Goal: Task Accomplishment & Management: Complete application form

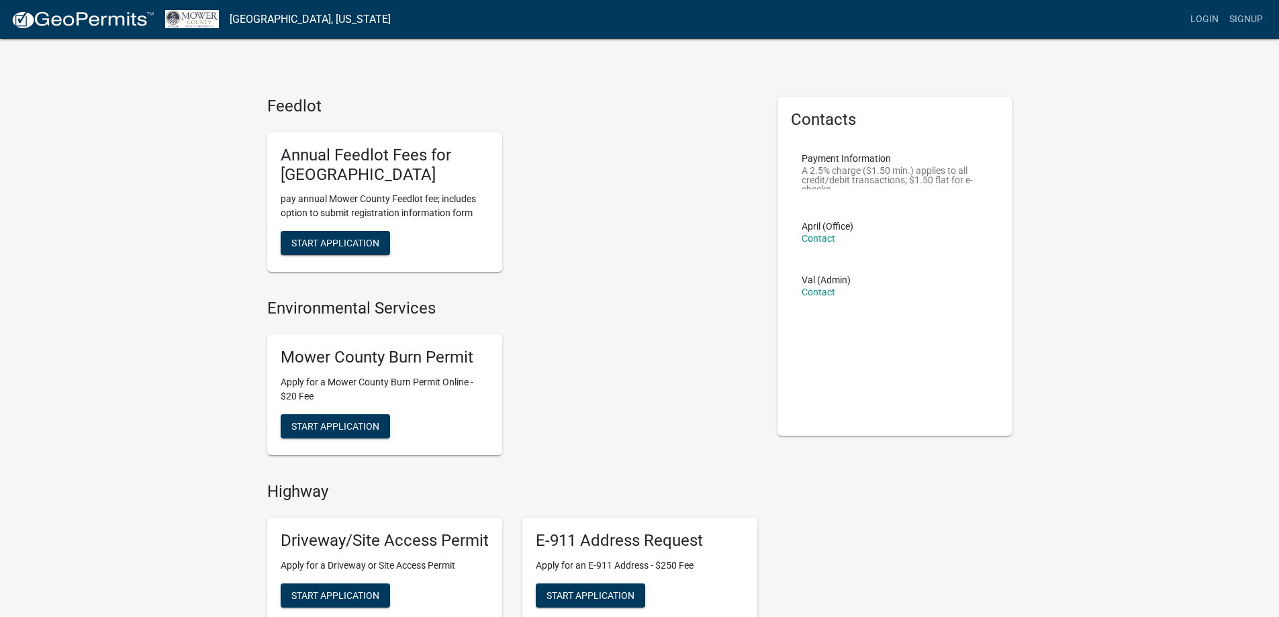
drag, startPoint x: 1139, startPoint y: 0, endPoint x: 626, endPoint y: 90, distance: 520.9
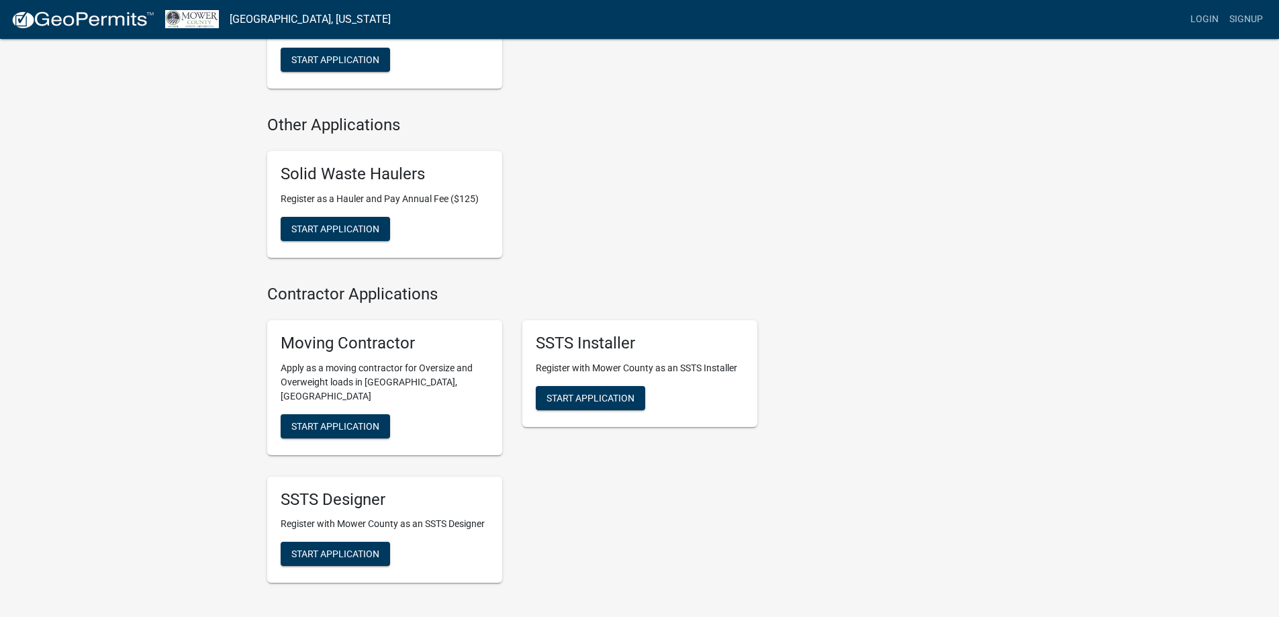
scroll to position [596, 0]
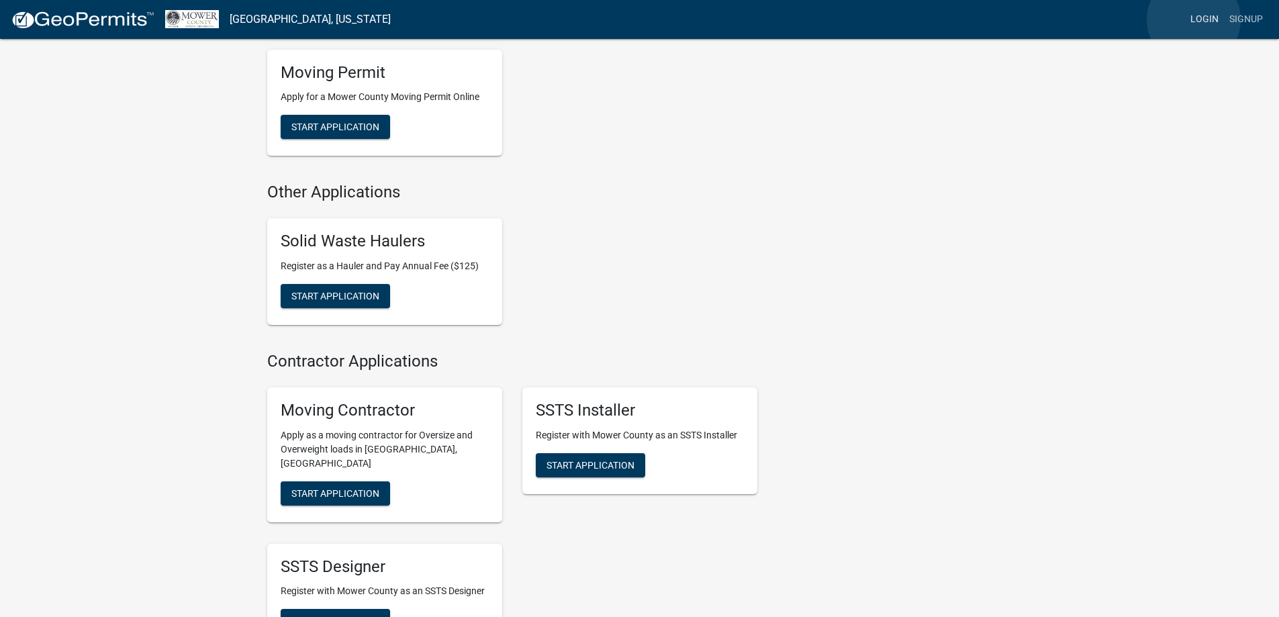
click at [1194, 19] on link "Login" at bounding box center [1204, 20] width 39 height 26
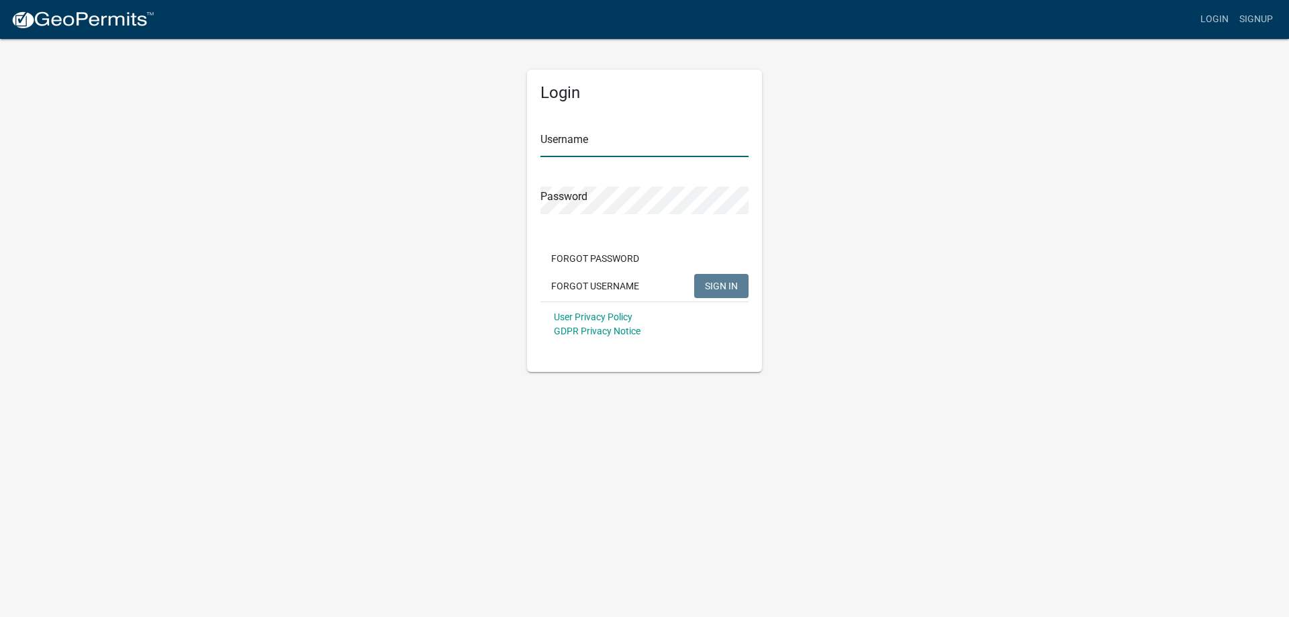
click at [576, 134] on input "Username" at bounding box center [645, 144] width 208 height 28
click at [590, 137] on input "Username" at bounding box center [645, 144] width 208 height 28
click at [743, 163] on form "Username brittney@proplumbingheating.cojm Password Forgot Password Forgot Usern…" at bounding box center [645, 229] width 208 height 236
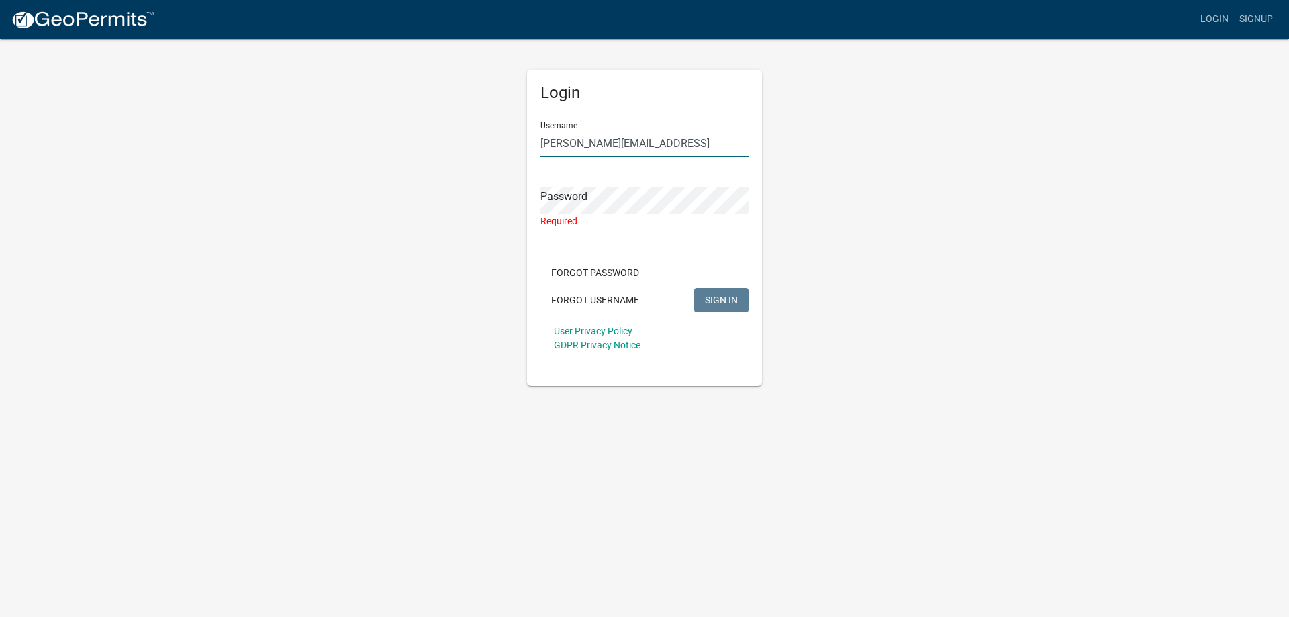
click at [714, 132] on input "brittney@proplumbingheating.cojm" at bounding box center [645, 144] width 208 height 28
type input "[PERSON_NAME][EMAIL_ADDRESS][DOMAIN_NAME]"
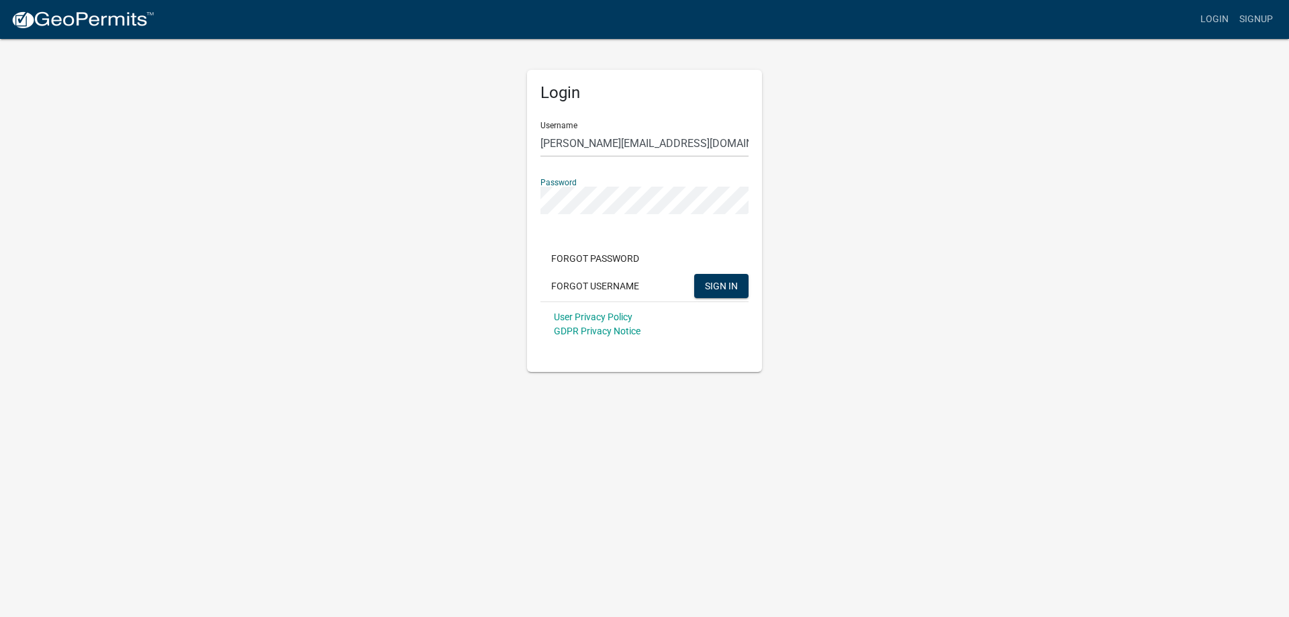
click at [694, 274] on button "SIGN IN" at bounding box center [721, 286] width 54 height 24
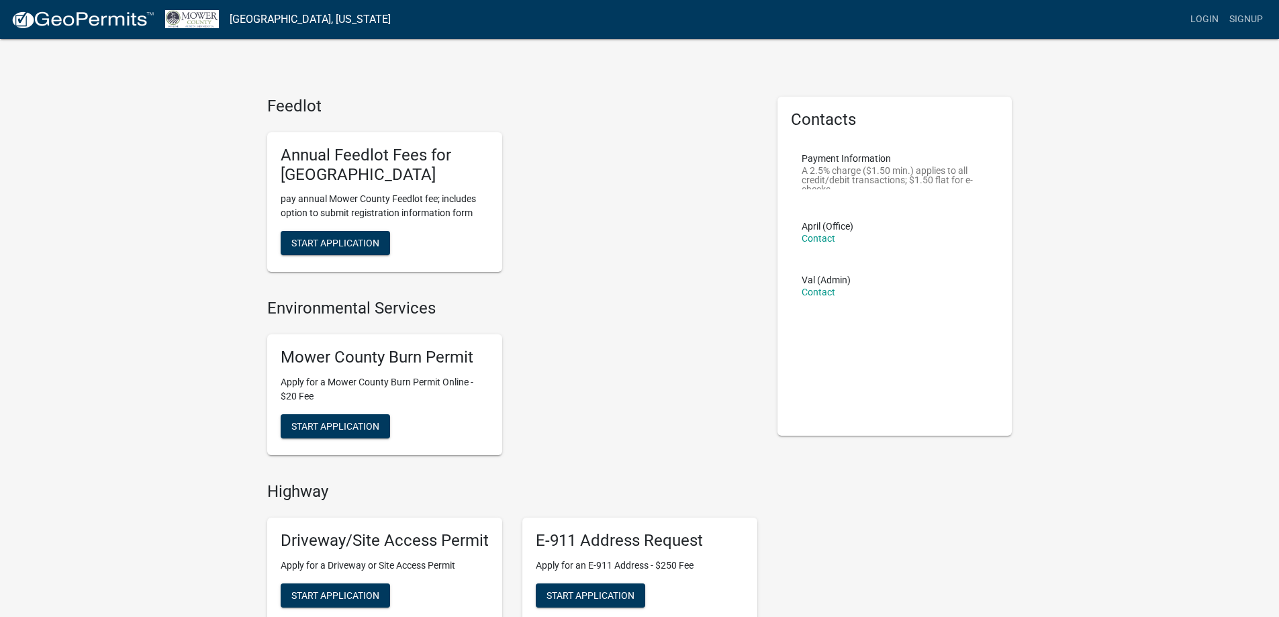
click at [826, 174] on p "A 2.5% charge ($1.50 min.) applies to all credit/debit transactions; $1.50 flat…" at bounding box center [895, 178] width 187 height 24
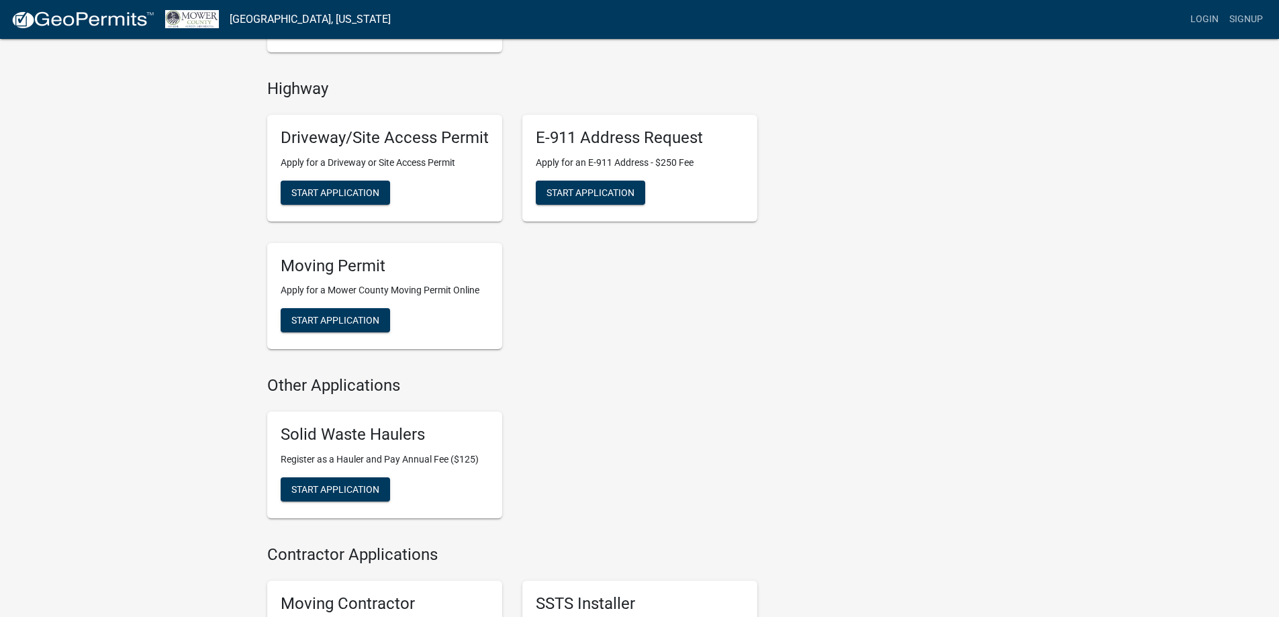
scroll to position [604, 0]
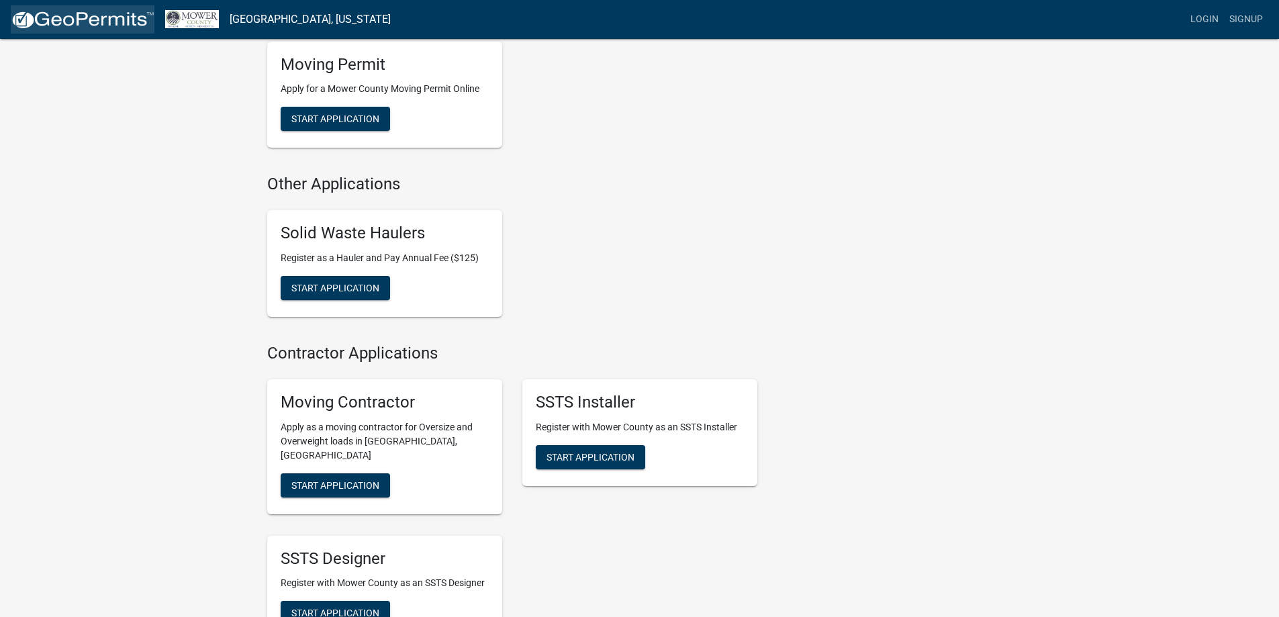
click at [89, 30] on link at bounding box center [83, 19] width 144 height 28
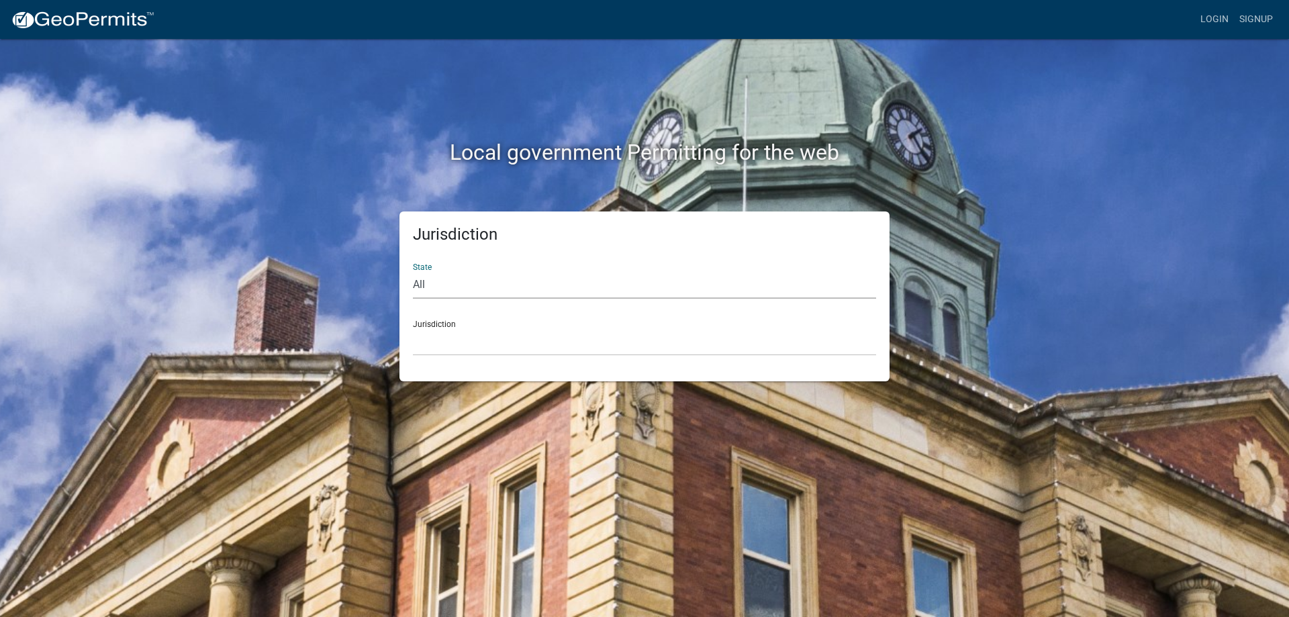
click at [471, 291] on select "All [US_STATE] [US_STATE] [US_STATE] [US_STATE] [US_STATE] [US_STATE] [US_STATE…" at bounding box center [644, 285] width 463 height 28
select select "[US_STATE]"
click at [413, 271] on select "All [US_STATE] [US_STATE] [US_STATE] [US_STATE] [US_STATE] [US_STATE] [US_STATE…" at bounding box center [644, 285] width 463 height 28
click at [499, 349] on select "[GEOGRAPHIC_DATA], [US_STATE] [GEOGRAPHIC_DATA], [US_STATE] [GEOGRAPHIC_DATA], …" at bounding box center [644, 342] width 463 height 28
click at [500, 287] on select "All [US_STATE] [US_STATE] [US_STATE] [US_STATE] [US_STATE] [US_STATE] [US_STATE…" at bounding box center [644, 285] width 463 height 28
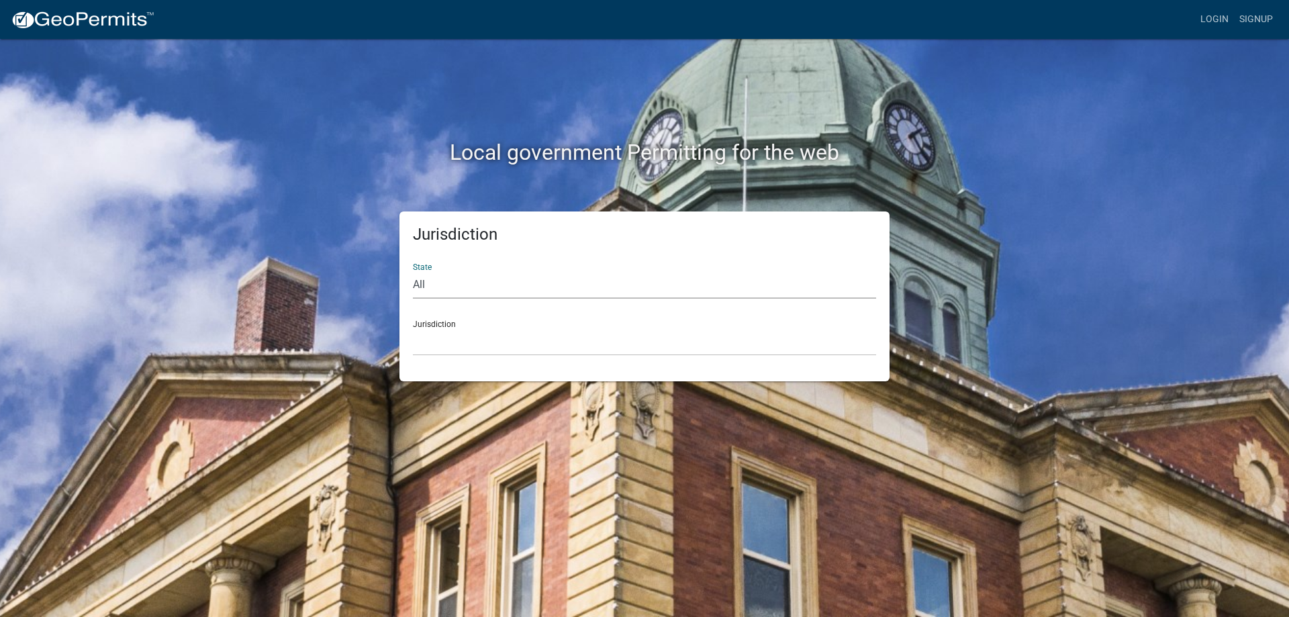
select select "[US_STATE]"
click at [413, 271] on select "All [US_STATE] [US_STATE] [US_STATE] [US_STATE] [US_STATE] [US_STATE] [US_STATE…" at bounding box center [644, 285] width 463 height 28
click at [471, 343] on select "[GEOGRAPHIC_DATA], [US_STATE] [GEOGRAPHIC_DATA], [US_STATE] [GEOGRAPHIC_DATA], …" at bounding box center [644, 342] width 463 height 28
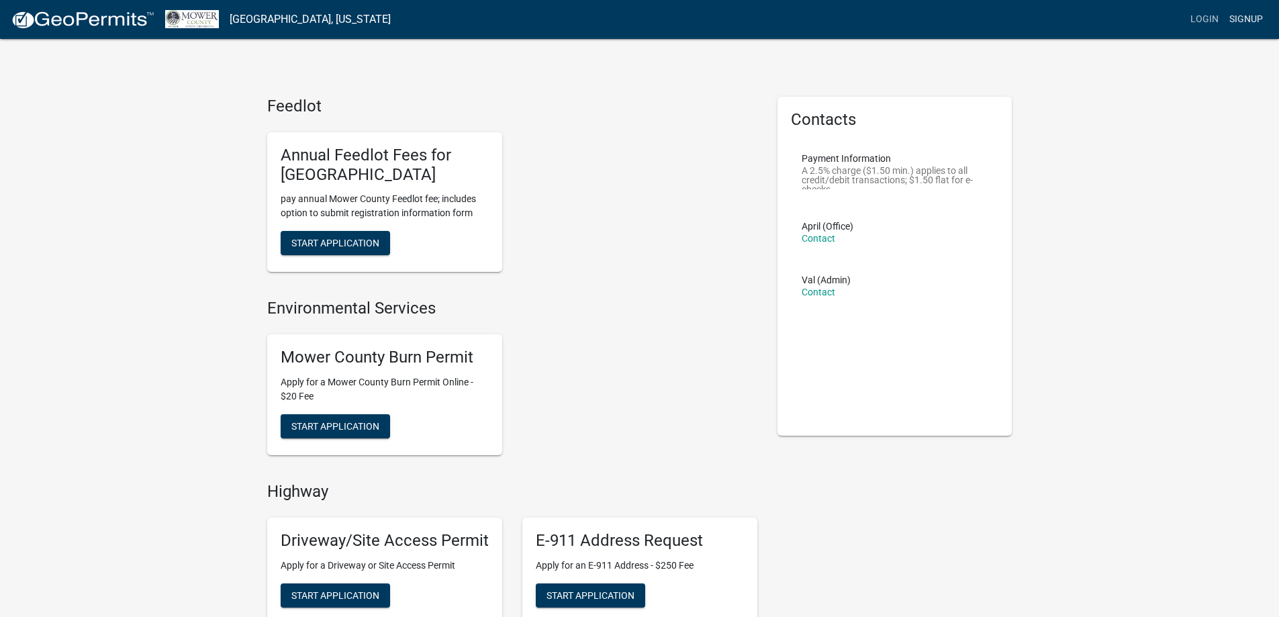
click at [1251, 16] on link "Signup" at bounding box center [1246, 20] width 44 height 26
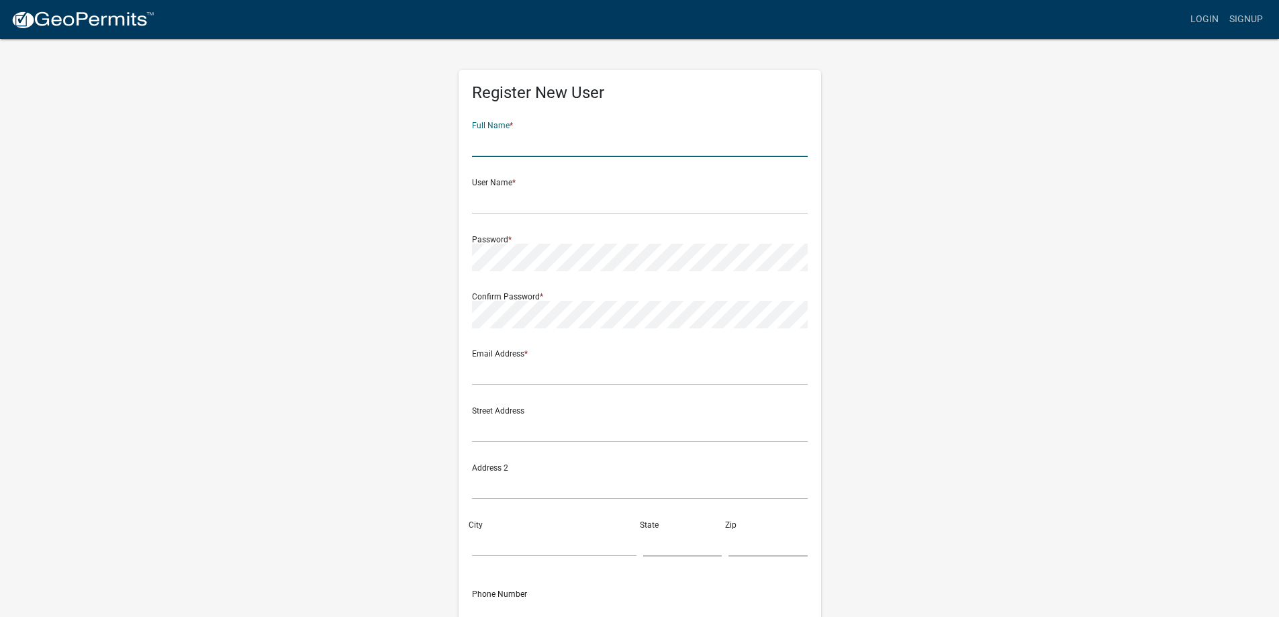
click at [547, 144] on input "text" at bounding box center [640, 144] width 336 height 28
click at [552, 141] on input "[PERSON_NAME]" at bounding box center [640, 144] width 336 height 28
type input "[PERSON_NAME]"
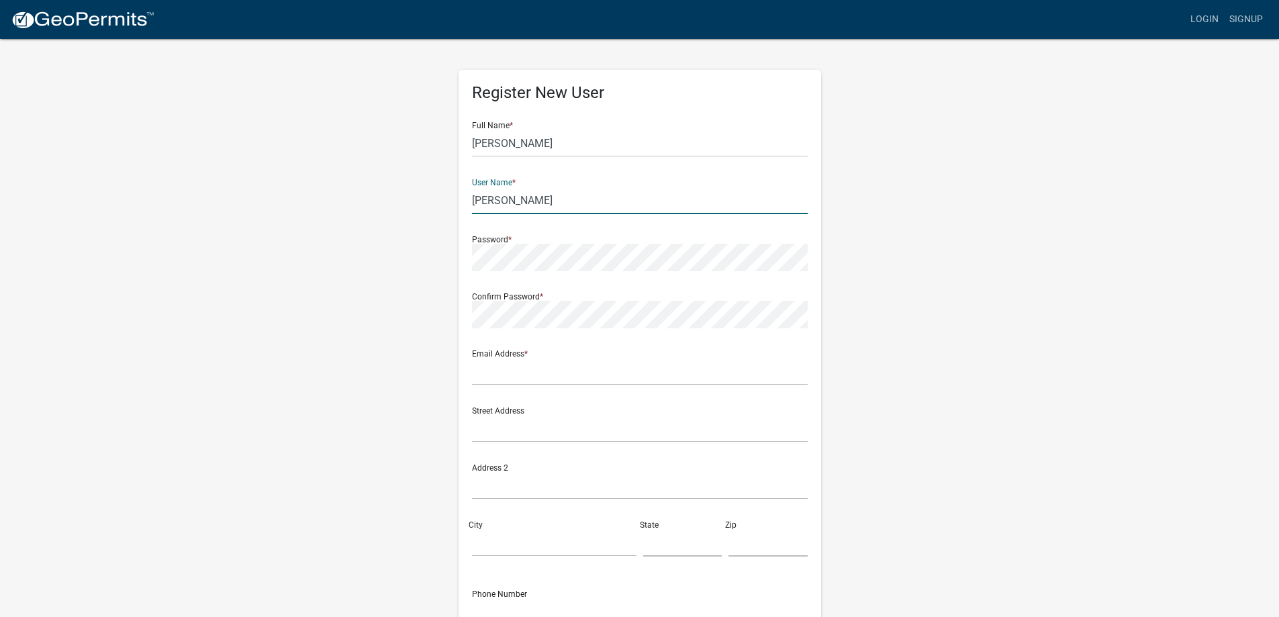
type input "[PERSON_NAME]"
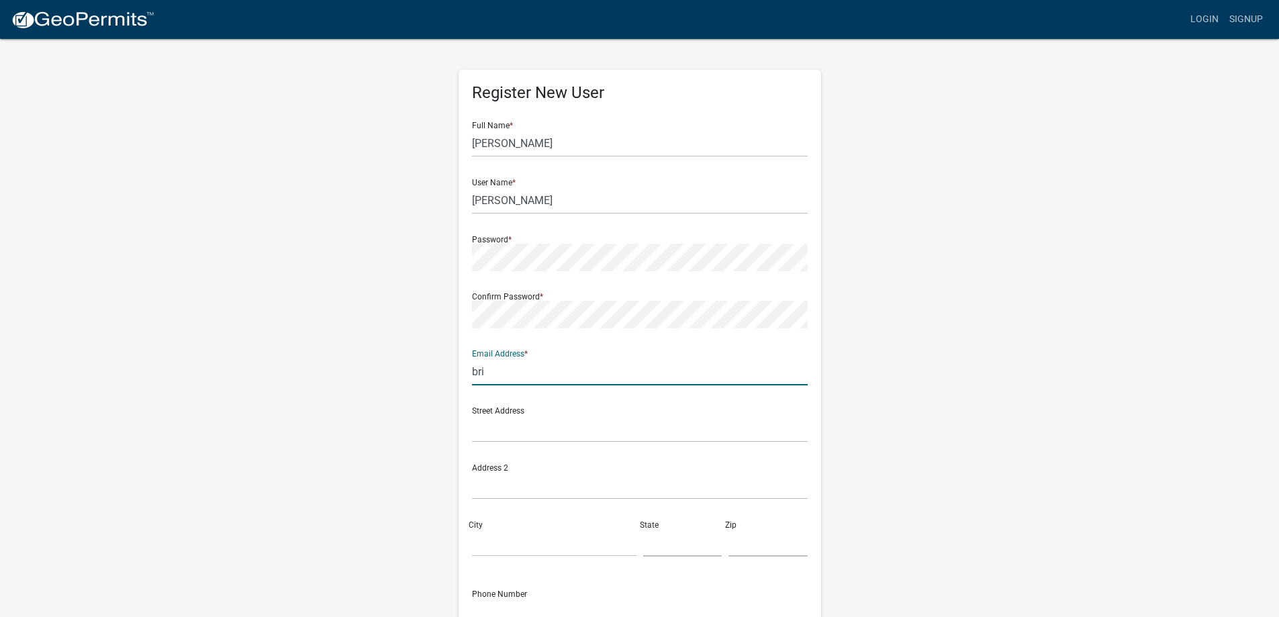
type input "[PERSON_NAME][EMAIL_ADDRESS][DOMAIN_NAME]"
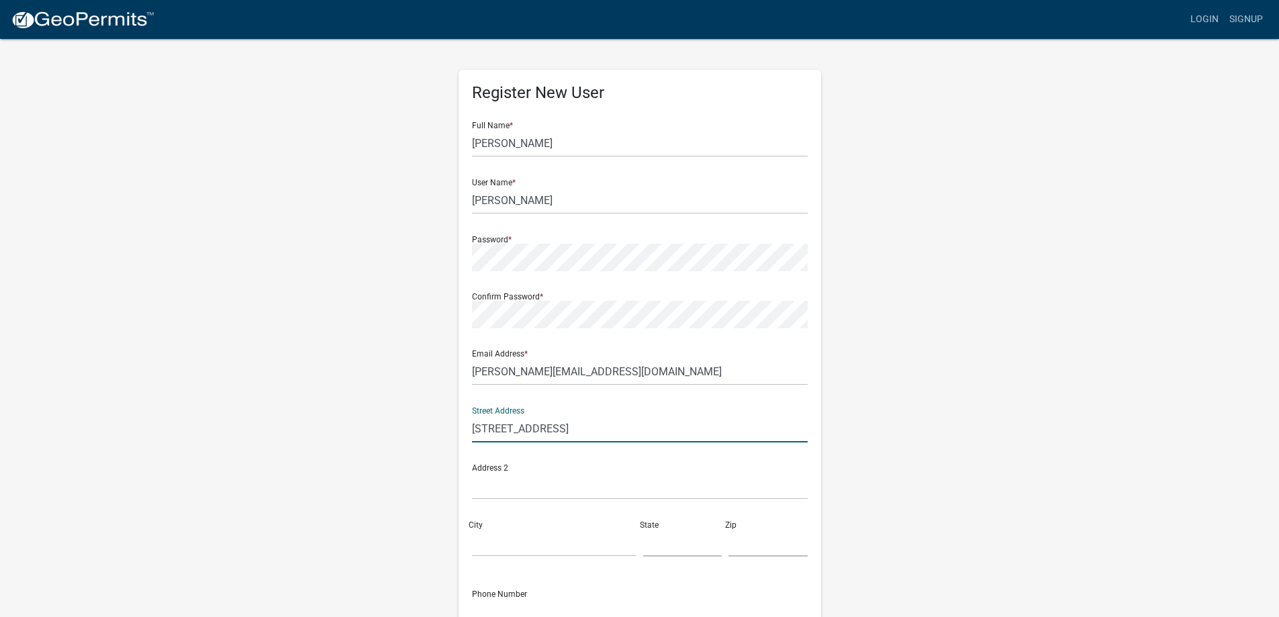
type input "[STREET_ADDRESS]"
type input "Austin"
type input "m"
type input "MN"
type input "55912"
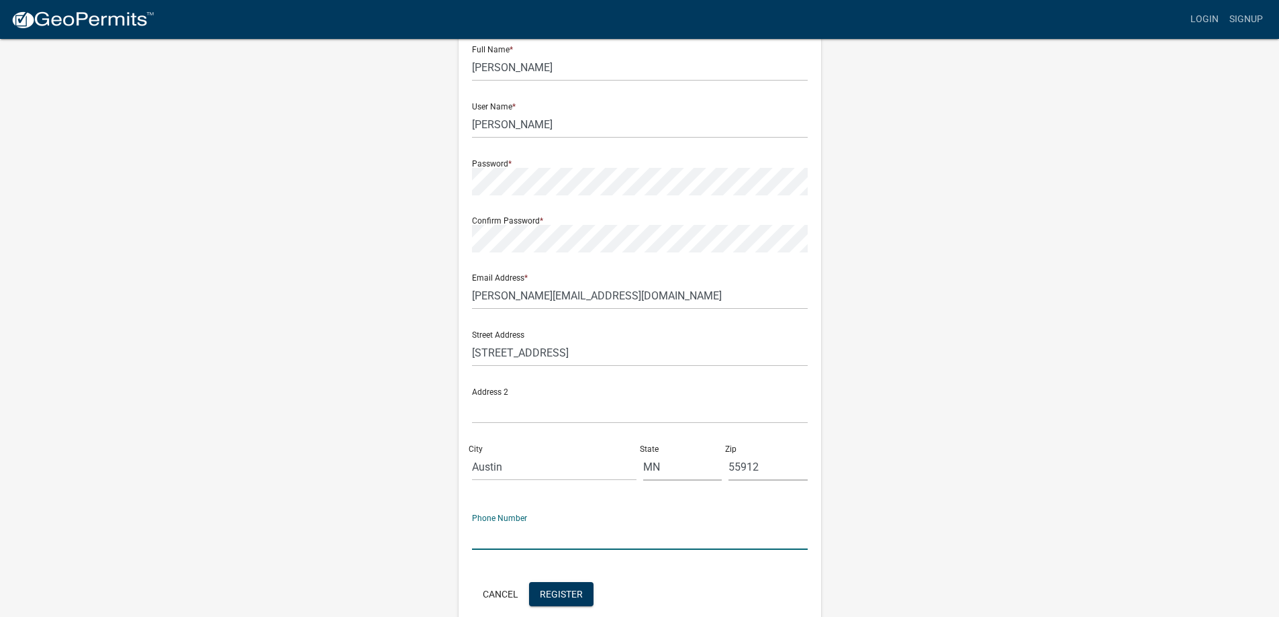
scroll to position [139, 0]
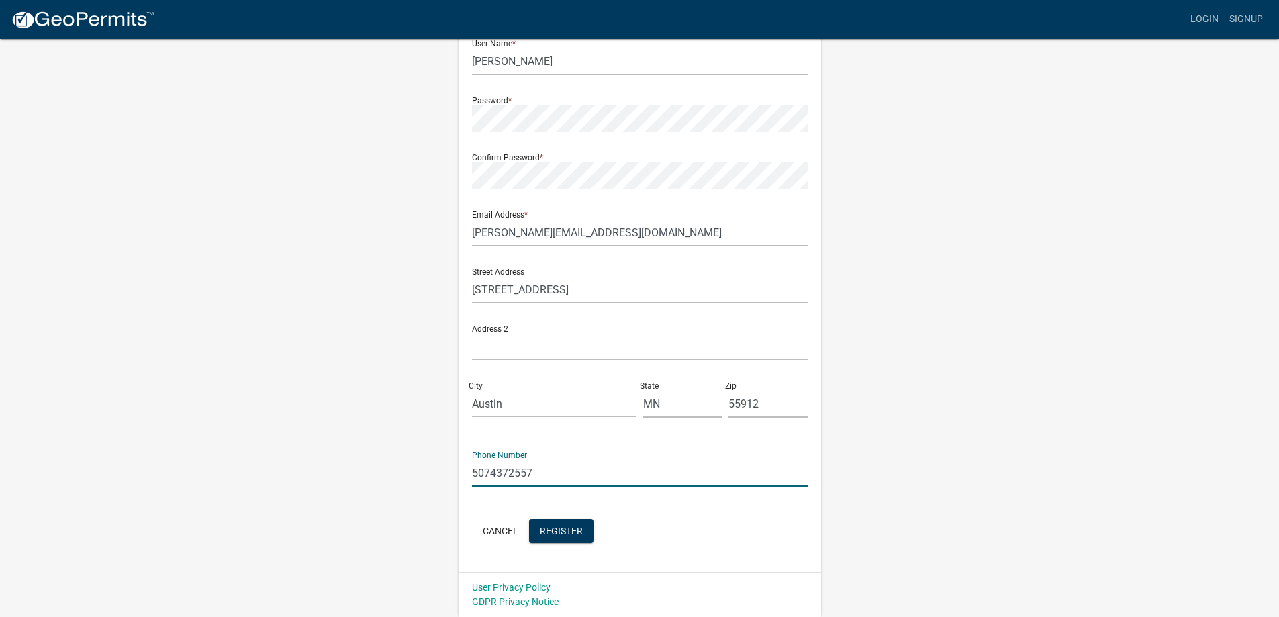
type input "5074372557"
click at [248, 399] on wm-register-view "more_horiz Login Signup Register New User Full Name * [PERSON_NAME] User Name *…" at bounding box center [639, 239] width 1279 height 756
click at [537, 524] on button "Register" at bounding box center [561, 531] width 64 height 24
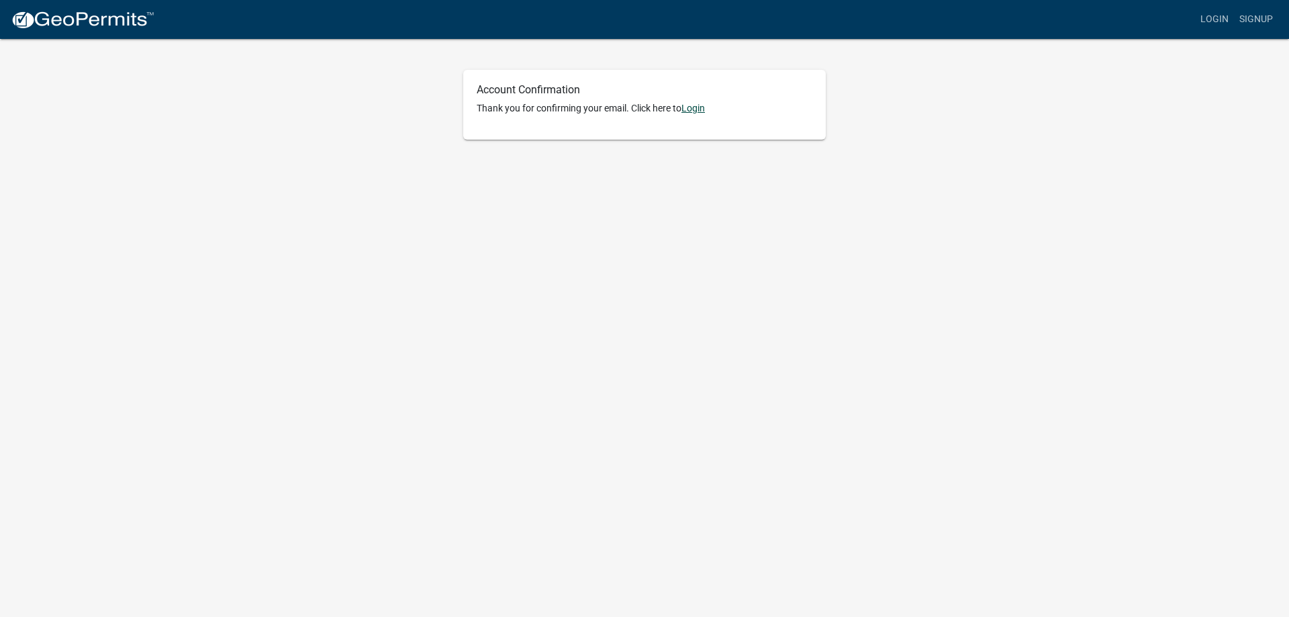
click at [696, 111] on link "Login" at bounding box center [694, 108] width 24 height 11
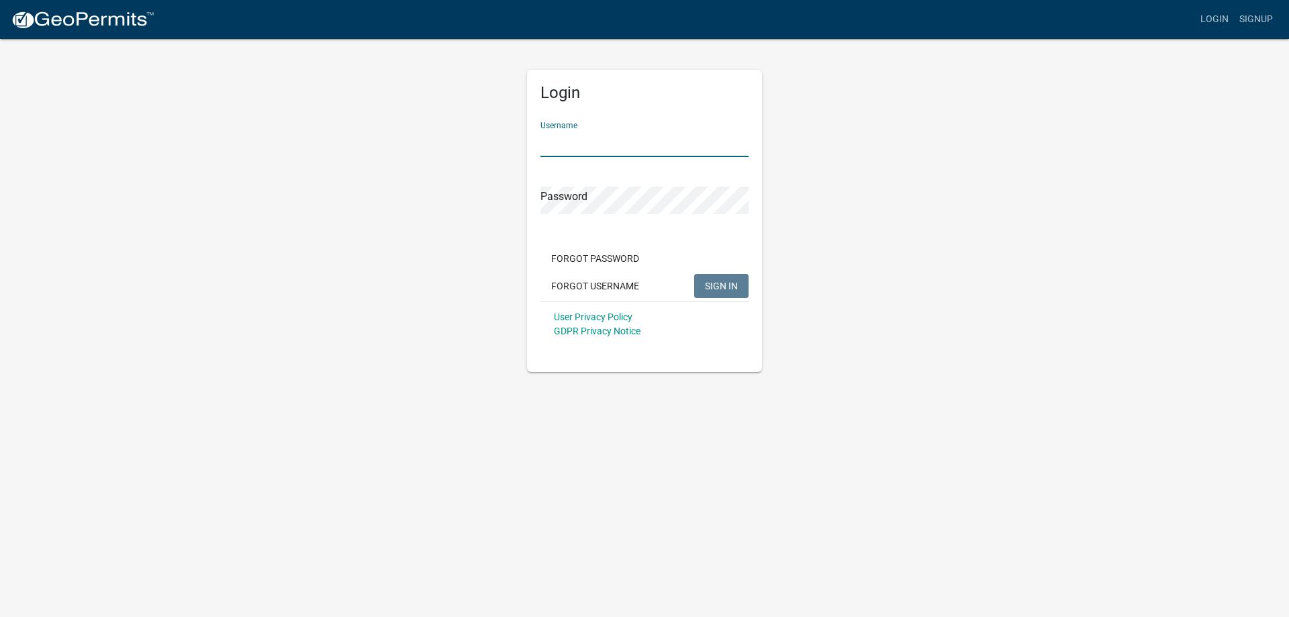
click at [667, 130] on input "Username" at bounding box center [645, 144] width 208 height 28
type input "[PERSON_NAME][EMAIL_ADDRESS][DOMAIN_NAME]"
click at [694, 274] on button "SIGN IN" at bounding box center [721, 286] width 54 height 24
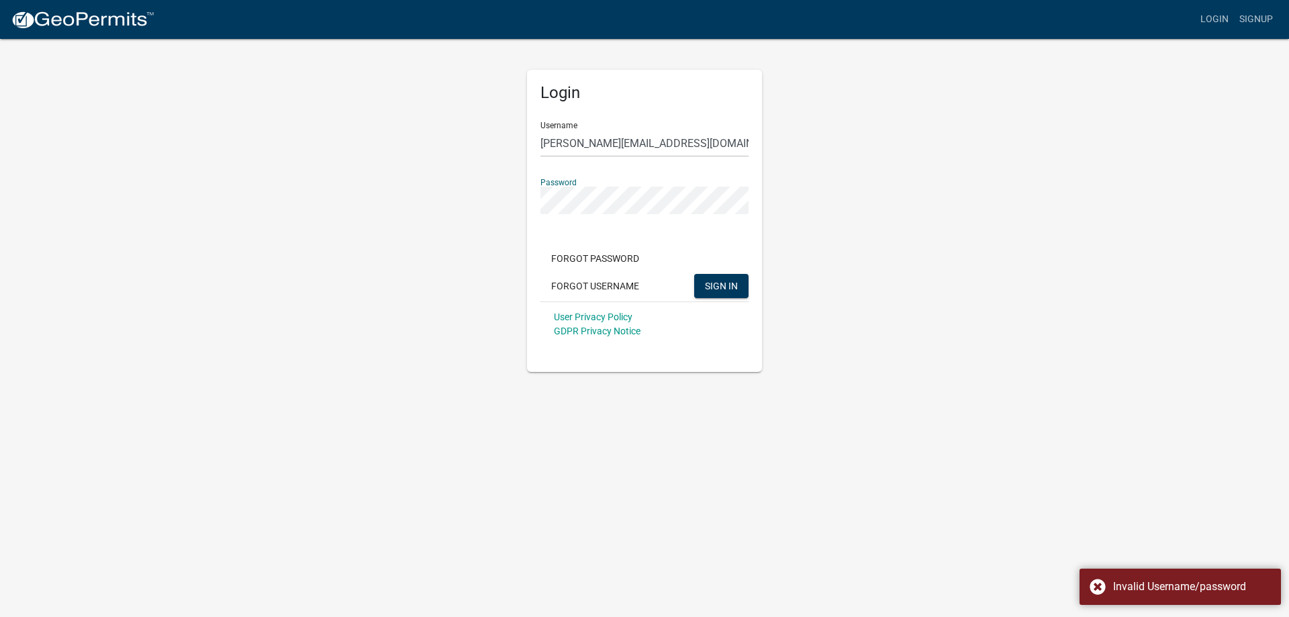
click at [694, 274] on button "SIGN IN" at bounding box center [721, 286] width 54 height 24
click at [424, 210] on div "Login Username [PERSON_NAME][EMAIL_ADDRESS][DOMAIN_NAME] Password Forgot Passwo…" at bounding box center [645, 205] width 766 height 334
click at [694, 274] on button "SIGN IN" at bounding box center [721, 286] width 54 height 24
click at [492, 201] on div "Login Username [PERSON_NAME][EMAIL_ADDRESS][DOMAIN_NAME] Password Forgot Passwo…" at bounding box center [645, 205] width 766 height 334
click at [694, 274] on button "SIGN IN" at bounding box center [721, 286] width 54 height 24
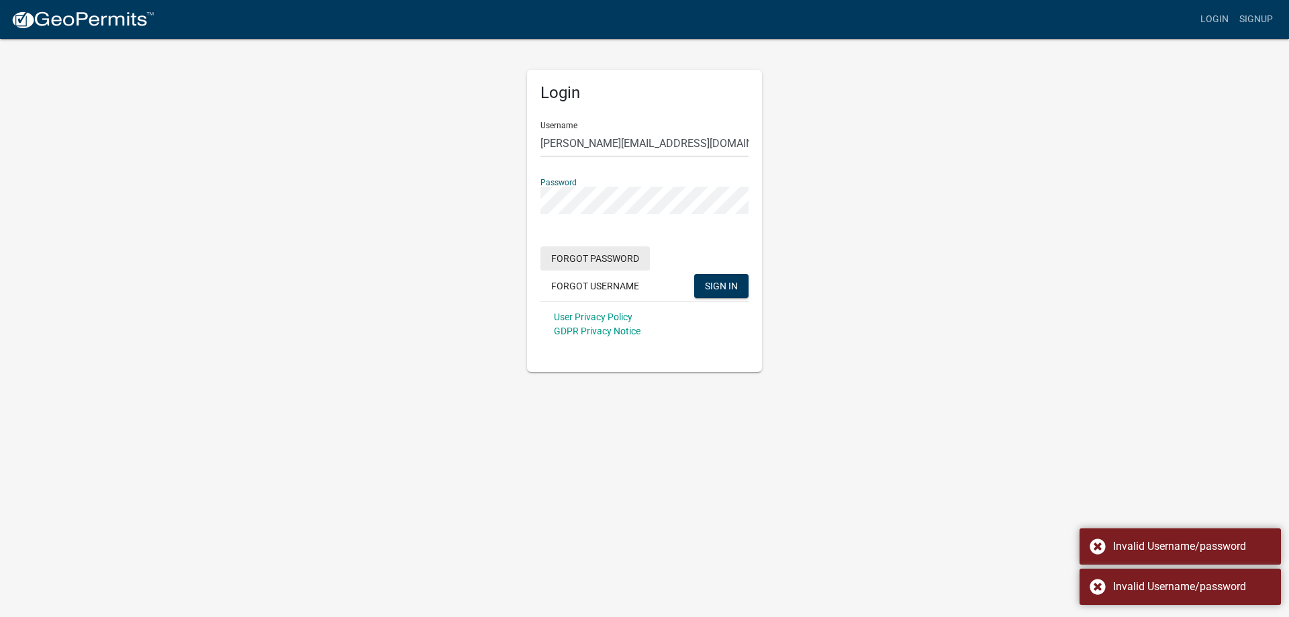
click at [599, 261] on button "Forgot Password" at bounding box center [595, 258] width 109 height 24
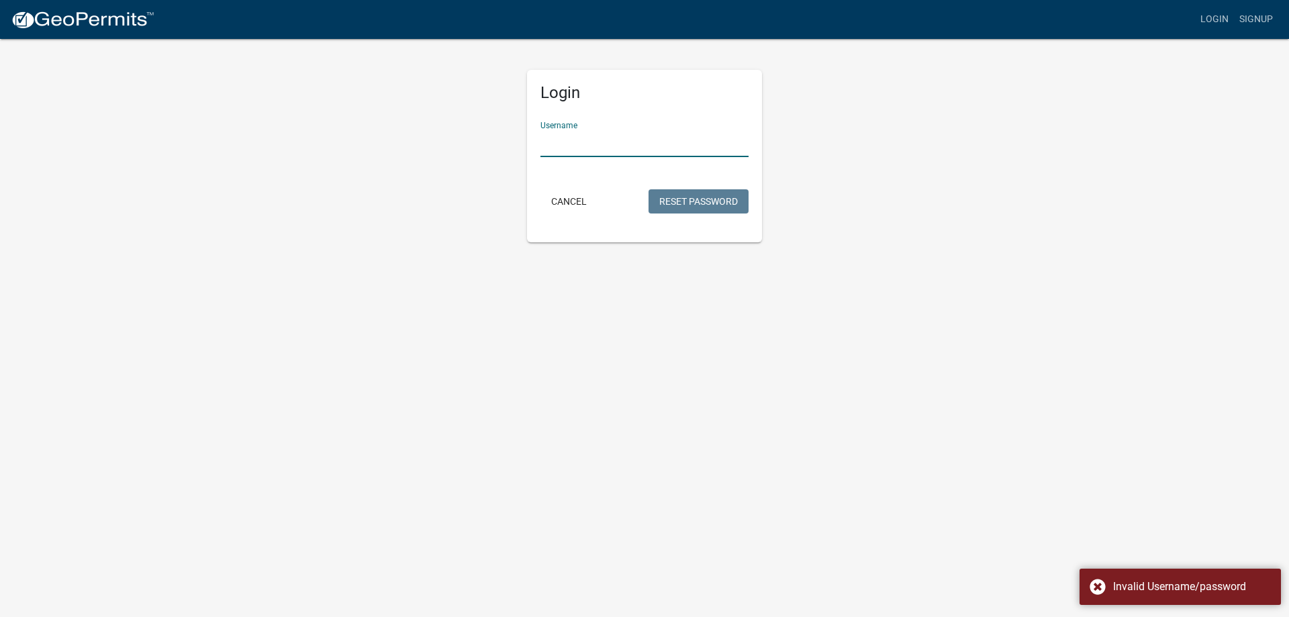
click at [573, 154] on input "Username" at bounding box center [645, 144] width 208 height 28
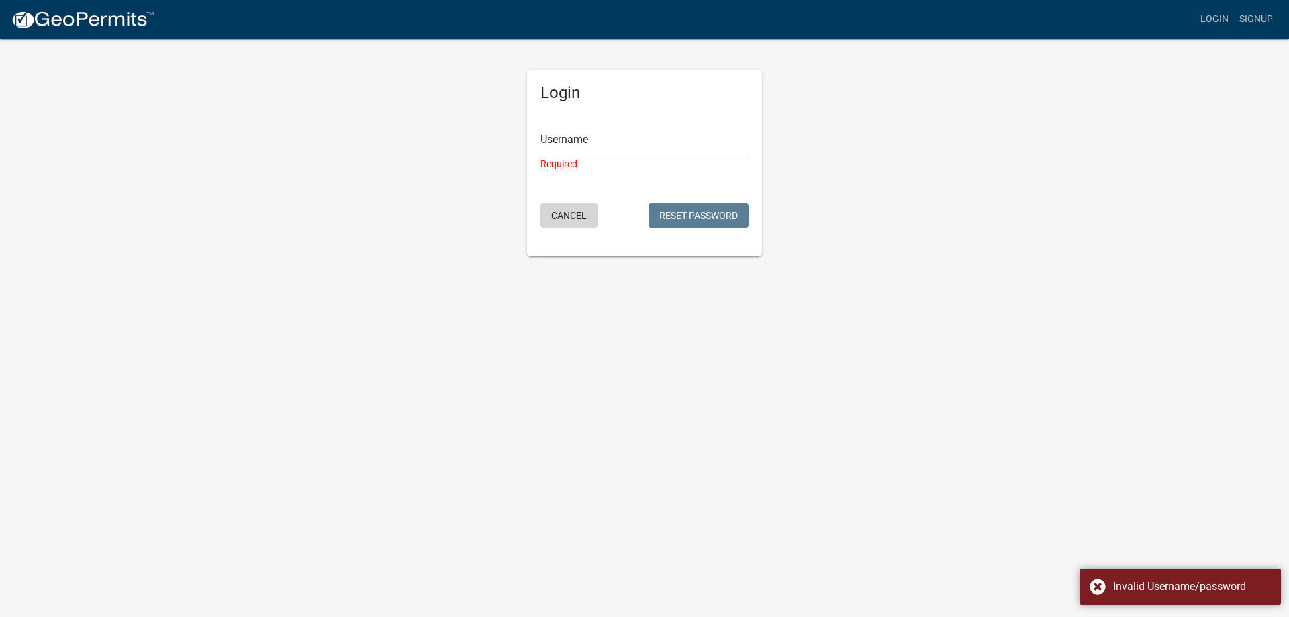
click at [553, 201] on form "Username Required Cancel Reset Password" at bounding box center [645, 171] width 208 height 120
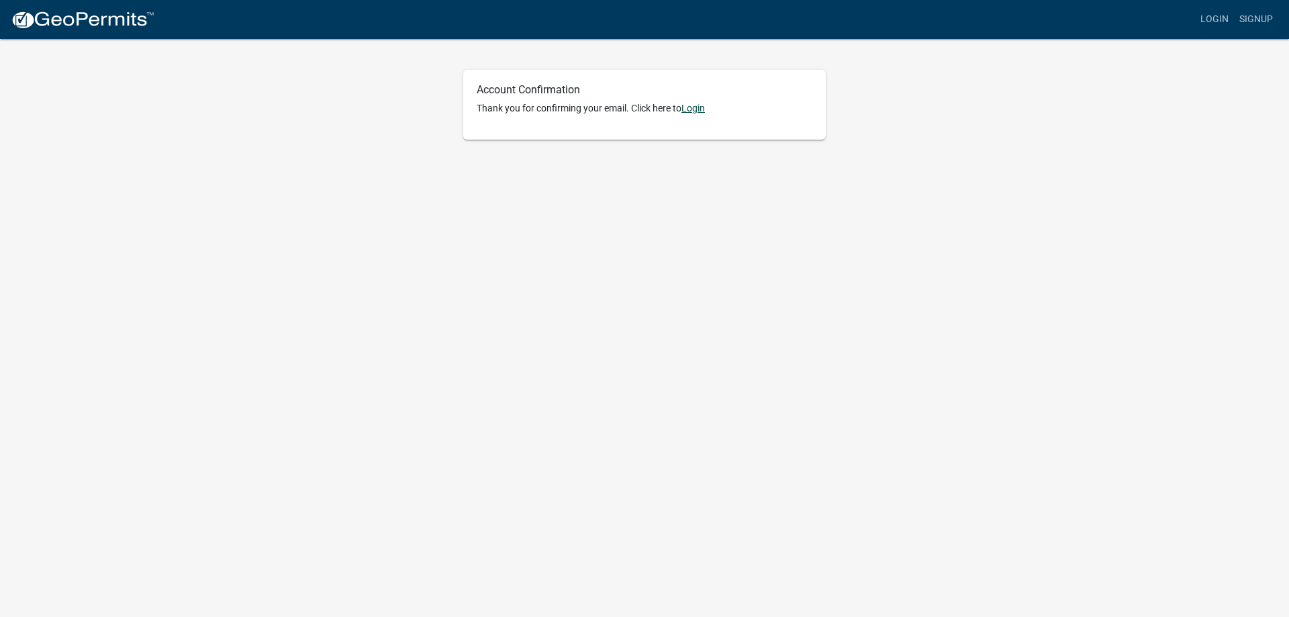
click at [696, 113] on link "Login" at bounding box center [694, 108] width 24 height 11
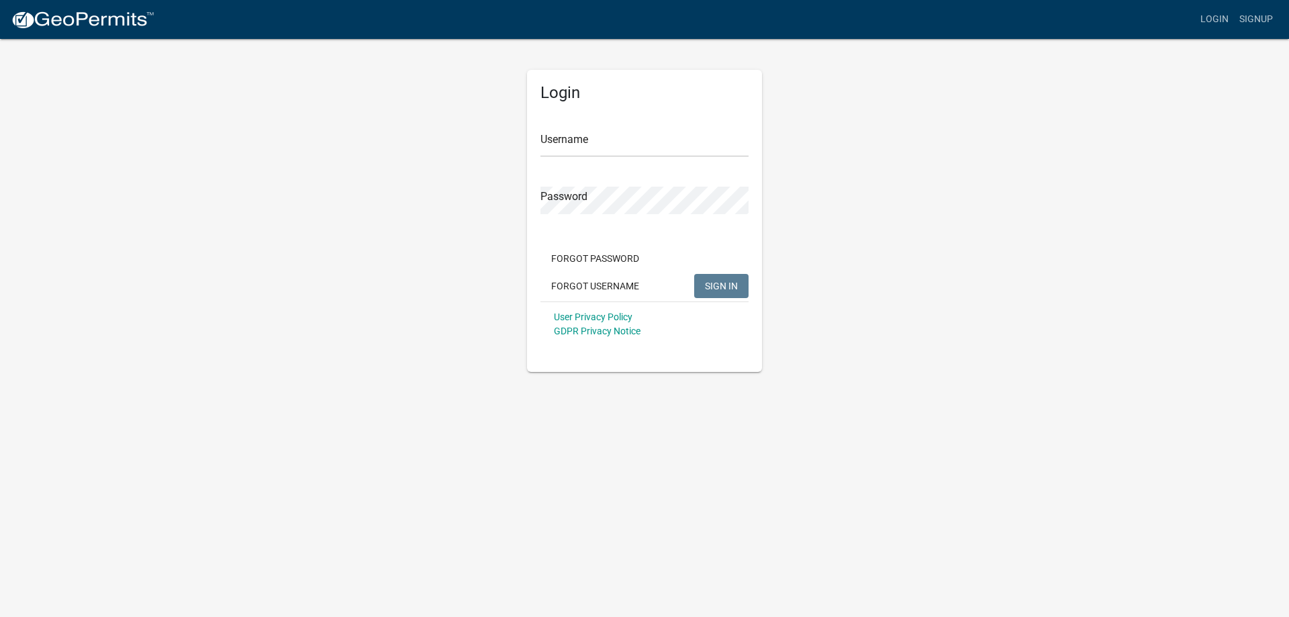
click at [608, 161] on form "Username Password Forgot Password Forgot Username SIGN IN User Privacy Policy G…" at bounding box center [645, 229] width 208 height 236
click at [573, 136] on input "Username" at bounding box center [645, 144] width 208 height 28
type input "[PERSON_NAME]"
click at [694, 274] on button "SIGN IN" at bounding box center [721, 286] width 54 height 24
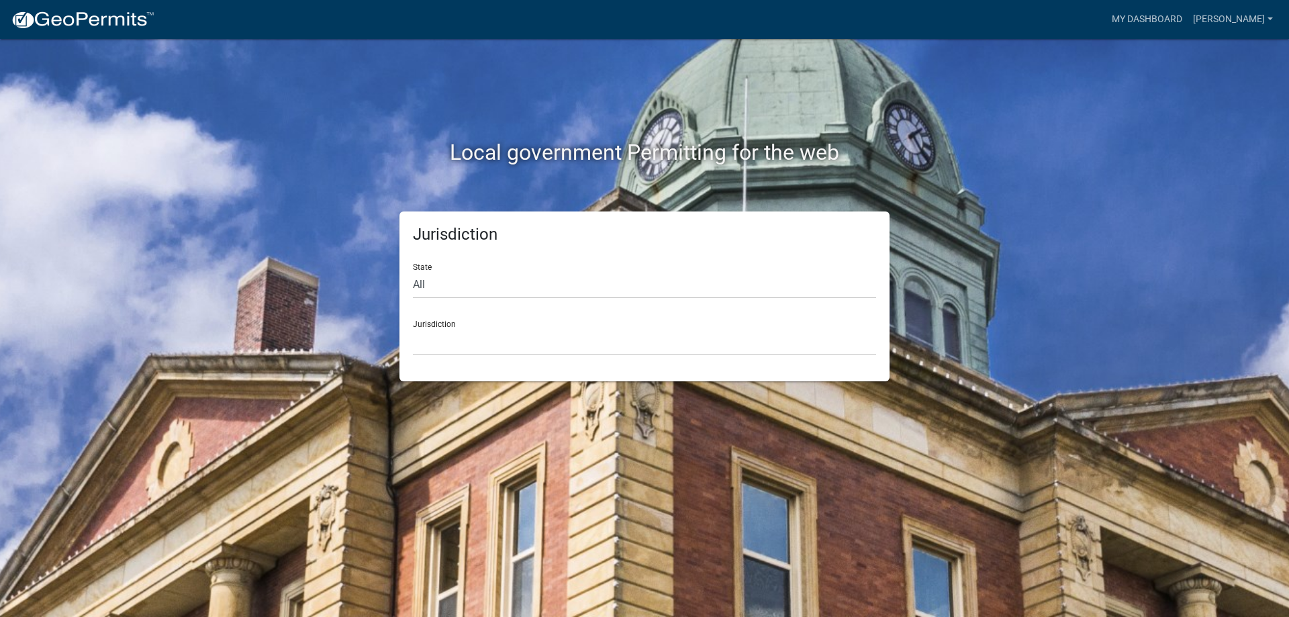
click at [1085, 199] on div "Local government Permitting for the web Jurisdiction State All Colorado Georgia…" at bounding box center [644, 308] width 1289 height 617
click at [542, 302] on form "State All Colorado Georgia Indiana Iowa Kansas Minnesota Ohio South Carolina Wi…" at bounding box center [644, 304] width 463 height 103
drag, startPoint x: 528, startPoint y: 288, endPoint x: 536, endPoint y: 289, distance: 8.1
click at [528, 288] on select "All [US_STATE] [US_STATE] [US_STATE] [US_STATE] [US_STATE] [US_STATE] [US_STATE…" at bounding box center [644, 285] width 463 height 28
select select "[US_STATE]"
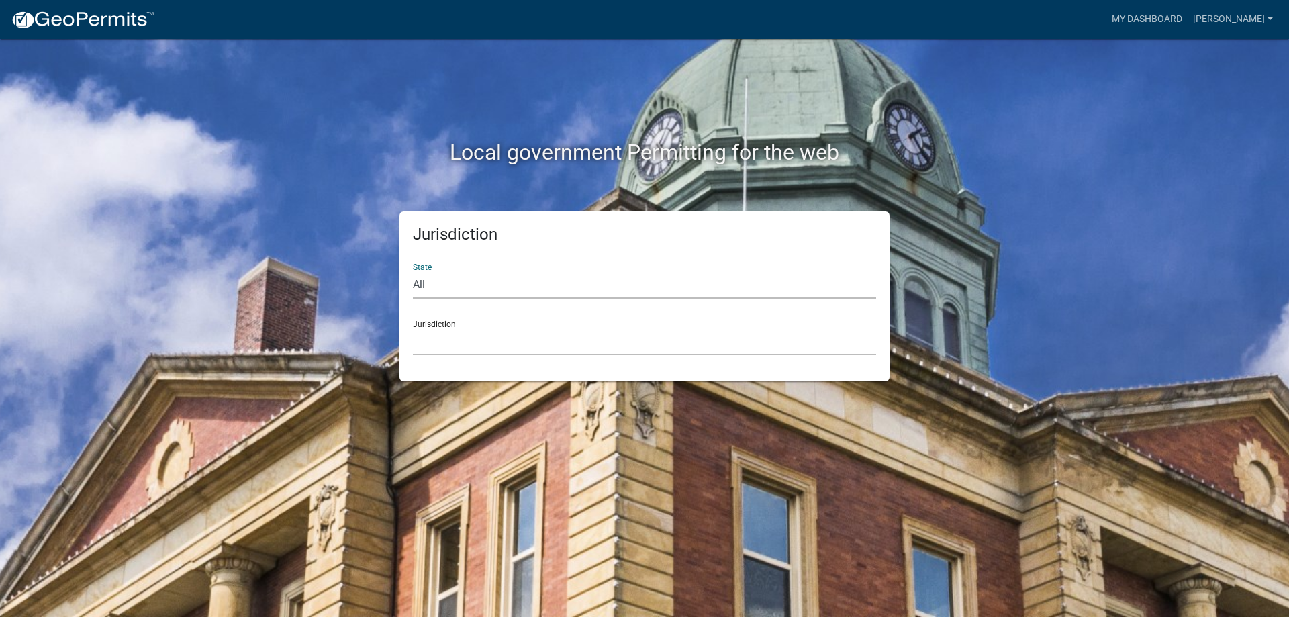
click at [413, 271] on select "All [US_STATE] [US_STATE] [US_STATE] [US_STATE] [US_STATE] [US_STATE] [US_STATE…" at bounding box center [644, 285] width 463 height 28
click at [463, 349] on select "[GEOGRAPHIC_DATA], [US_STATE] [GEOGRAPHIC_DATA], [US_STATE] [GEOGRAPHIC_DATA], …" at bounding box center [644, 342] width 463 height 28
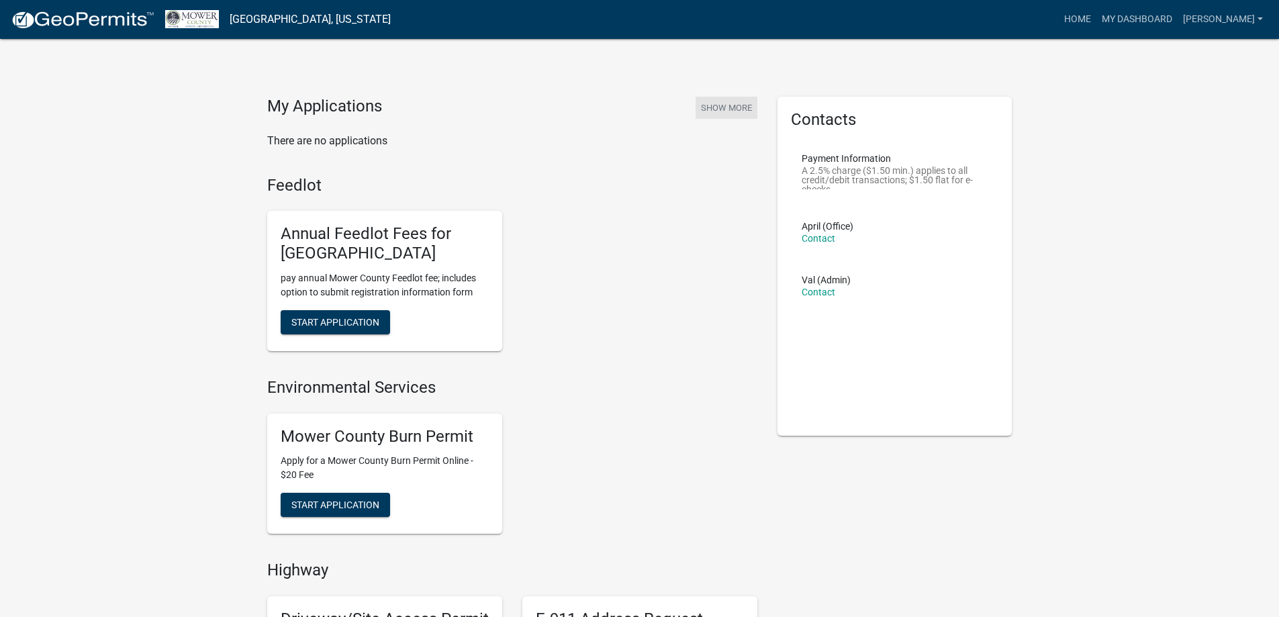
click at [738, 107] on button "Show More" at bounding box center [727, 108] width 62 height 22
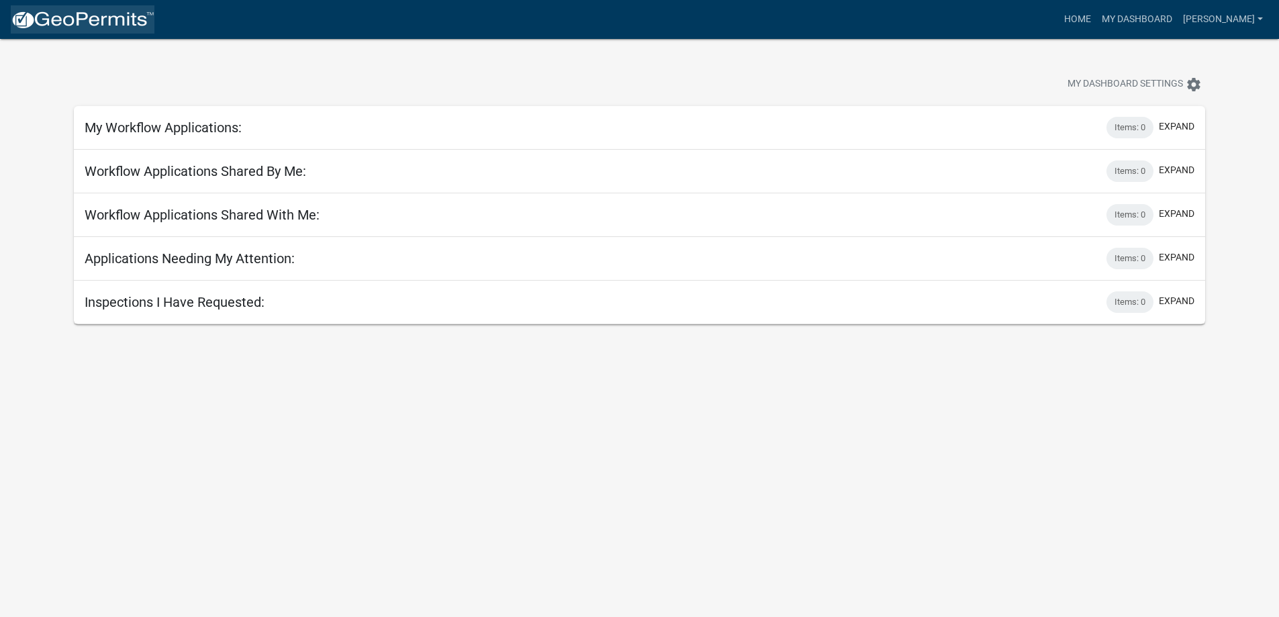
click at [42, 21] on img at bounding box center [83, 20] width 144 height 20
